Goal: Find specific page/section: Find specific page/section

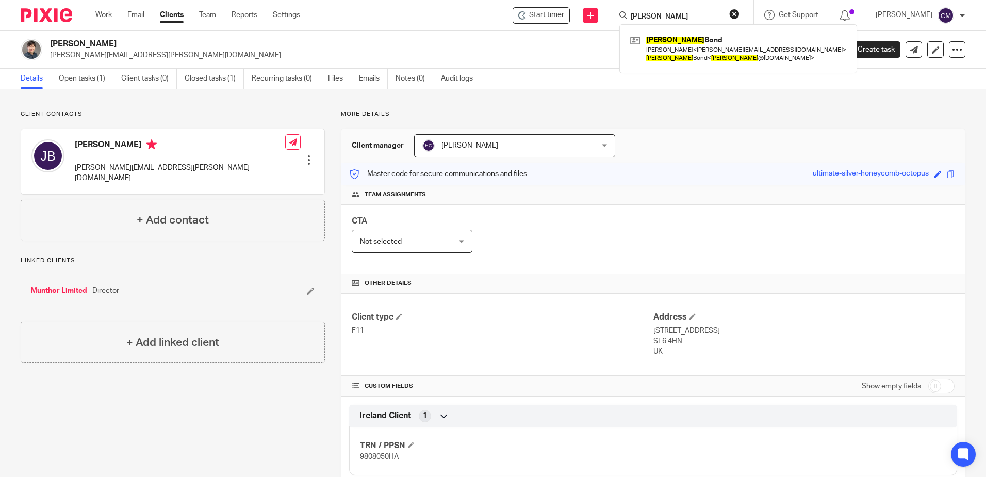
scroll to position [155, 0]
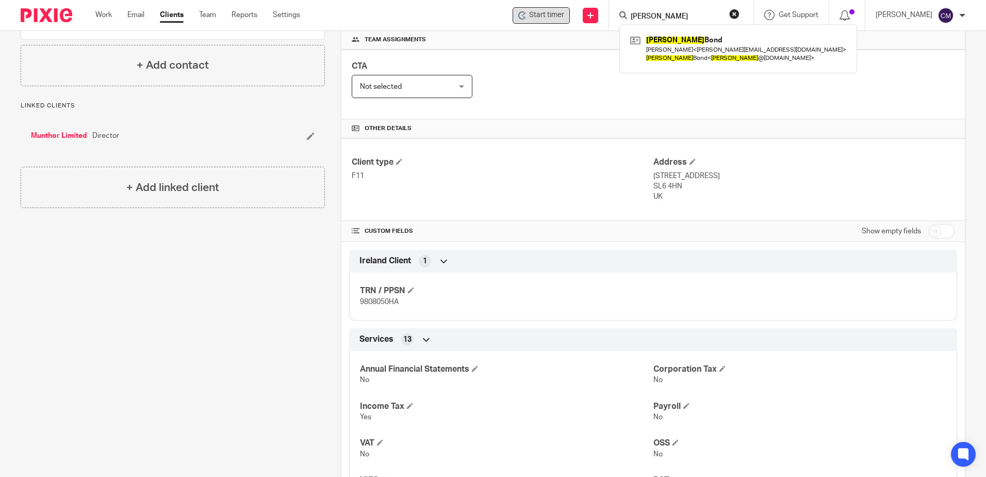
drag, startPoint x: 705, startPoint y: 15, endPoint x: 547, endPoint y: 14, distance: 158.4
click at [547, 14] on div "Start timer Send new email Create task Add client Request signature valerie Val…" at bounding box center [651, 15] width 671 height 30
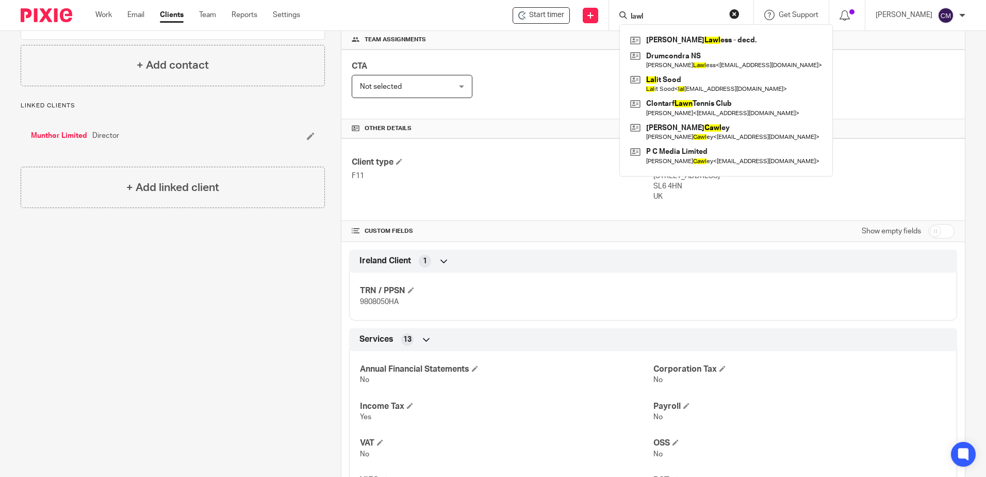
type input "lawl"
drag, startPoint x: 663, startPoint y: 18, endPoint x: 571, endPoint y: 17, distance: 92.3
click at [571, 17] on div "Start timer Send new email Create task Add client Request signature lawl Desmon…" at bounding box center [651, 15] width 671 height 30
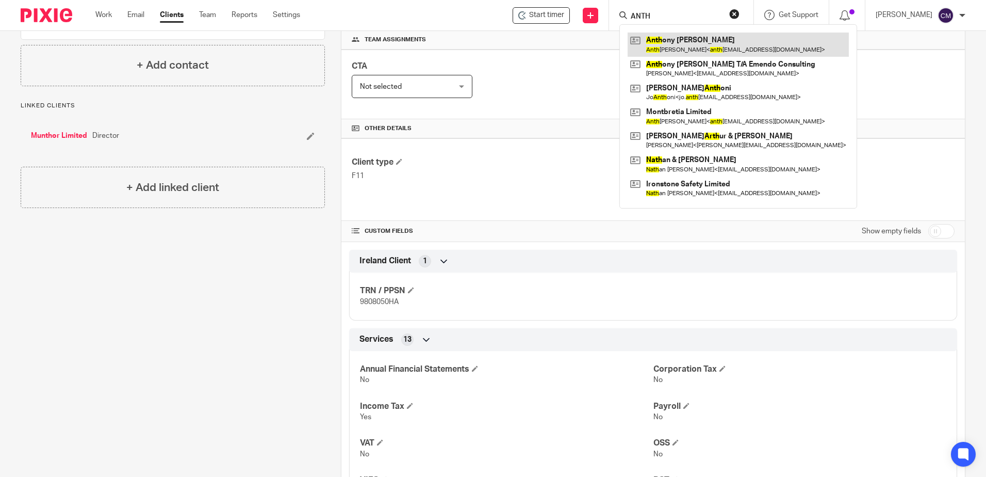
type input "ANTH"
click at [663, 42] on link at bounding box center [738, 44] width 221 height 24
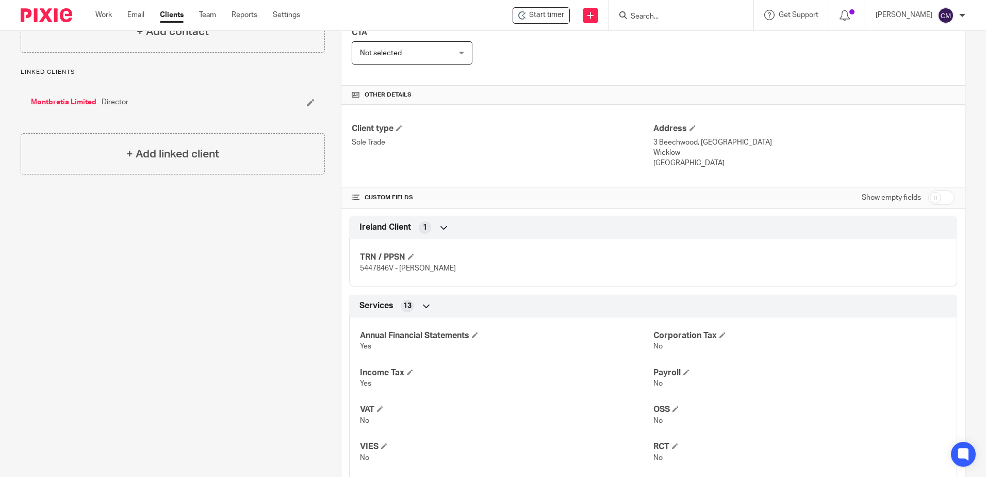
scroll to position [206, 0]
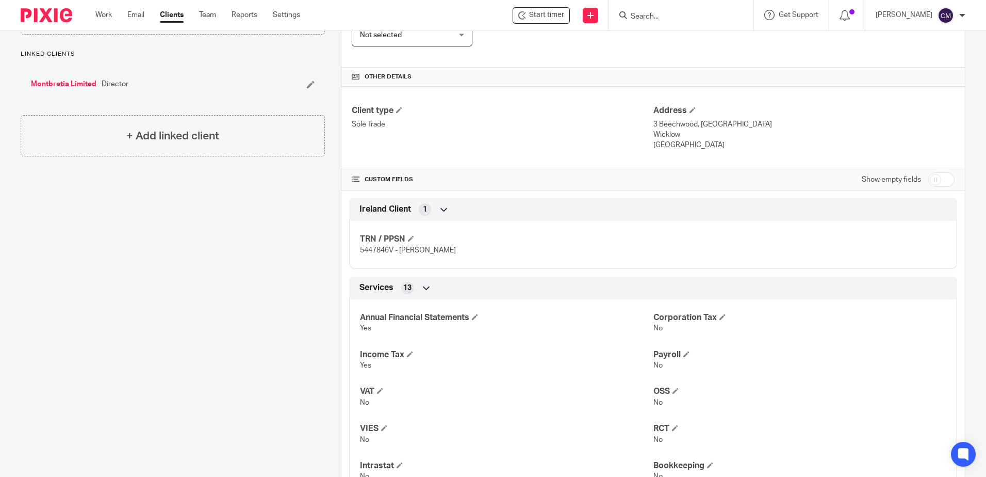
click at [674, 22] on form at bounding box center [685, 15] width 110 height 13
click at [677, 15] on input "Search" at bounding box center [676, 16] width 93 height 9
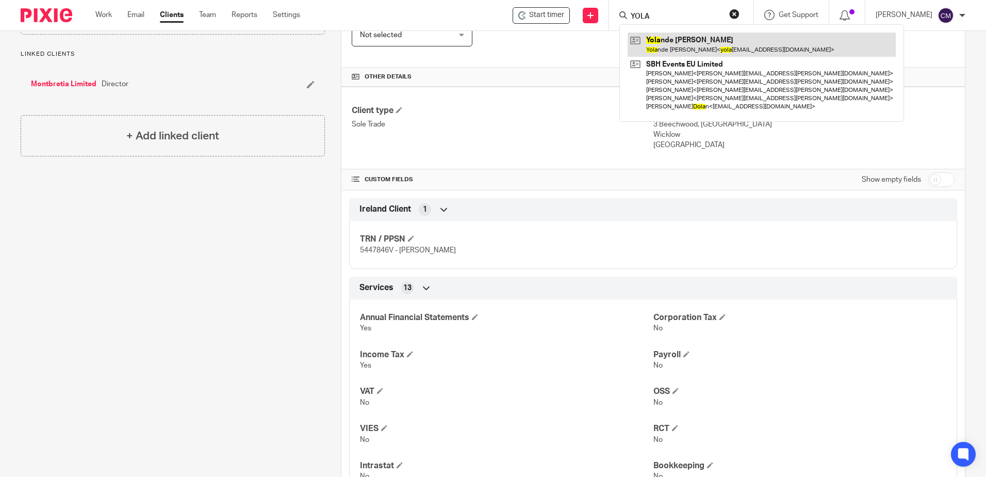
type input "YOLA"
click at [692, 36] on link at bounding box center [762, 44] width 268 height 24
